Goal: Check status: Check status

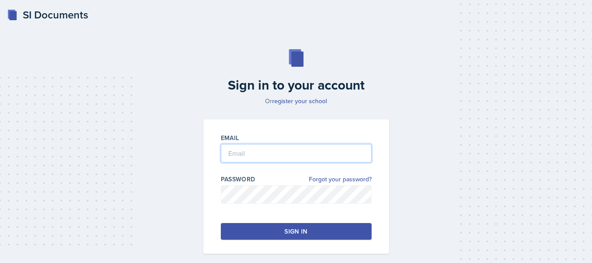
type input "[PERSON_NAME][EMAIL_ADDRESS][PERSON_NAME][DOMAIN_NAME]"
click at [266, 219] on div "Email [PERSON_NAME][EMAIL_ADDRESS][PERSON_NAME][DOMAIN_NAME] Password Forgot yo…" at bounding box center [296, 186] width 186 height 134
click at [269, 223] on button "Sign in" at bounding box center [296, 231] width 151 height 17
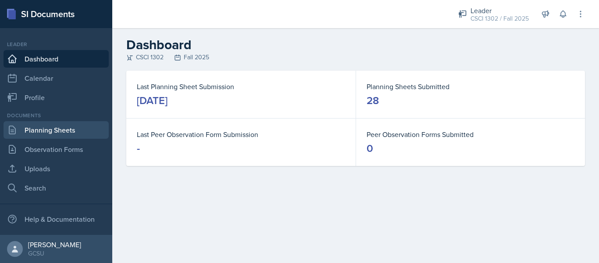
click at [60, 130] on link "Planning Sheets" at bounding box center [56, 130] width 105 height 18
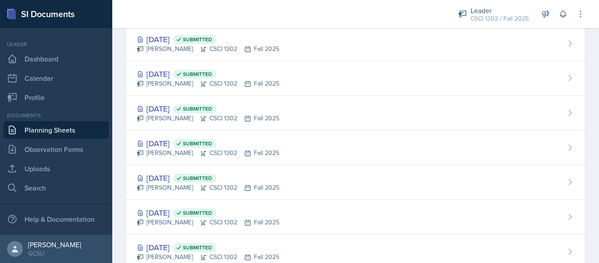
scroll to position [561, 0]
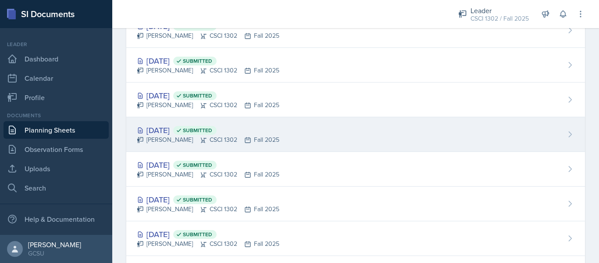
click at [309, 149] on div "[DATE] Submitted [PERSON_NAME] CSCI 1302 Fall 2025" at bounding box center [355, 134] width 459 height 35
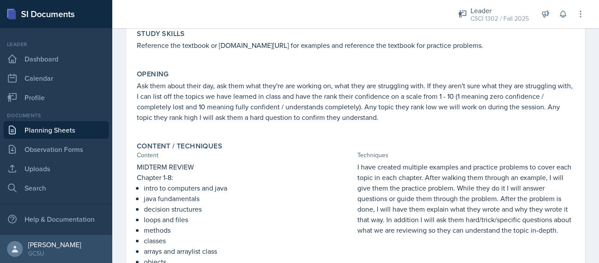
scroll to position [179, 0]
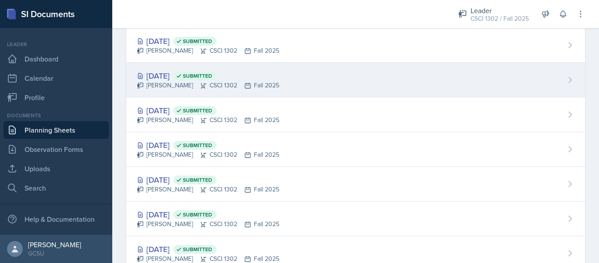
scroll to position [410, 0]
